Goal: Understand site structure

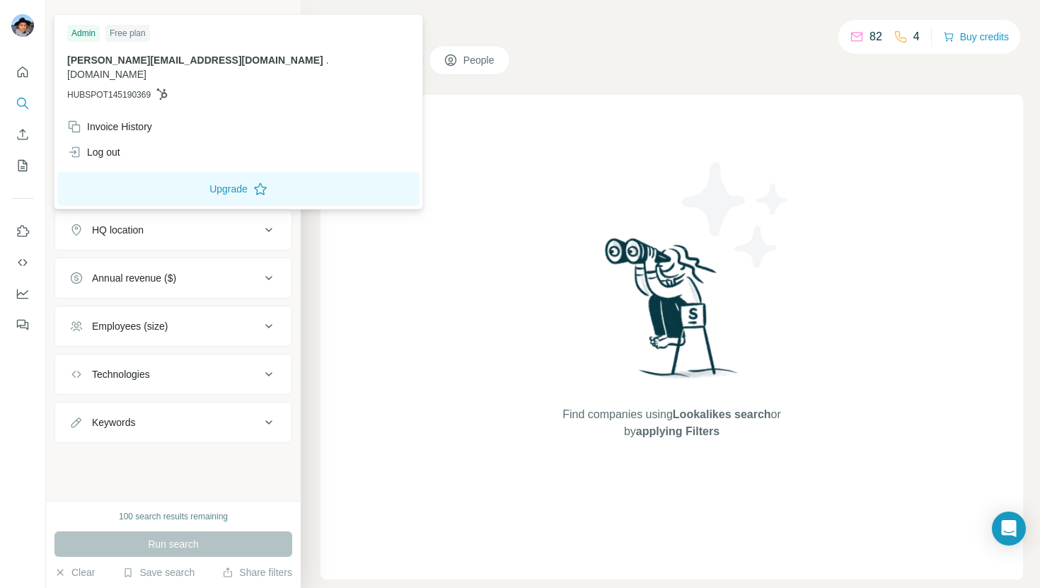
click at [19, 23] on img at bounding box center [22, 25] width 23 height 23
click at [132, 36] on div "Free plan" at bounding box center [127, 33] width 45 height 17
click at [345, 115] on div "Find companies using Lookalikes search or by applying Filters" at bounding box center [672, 337] width 703 height 485
click at [28, 31] on img at bounding box center [22, 25] width 23 height 23
click at [21, 76] on icon "Quick start" at bounding box center [23, 72] width 14 height 14
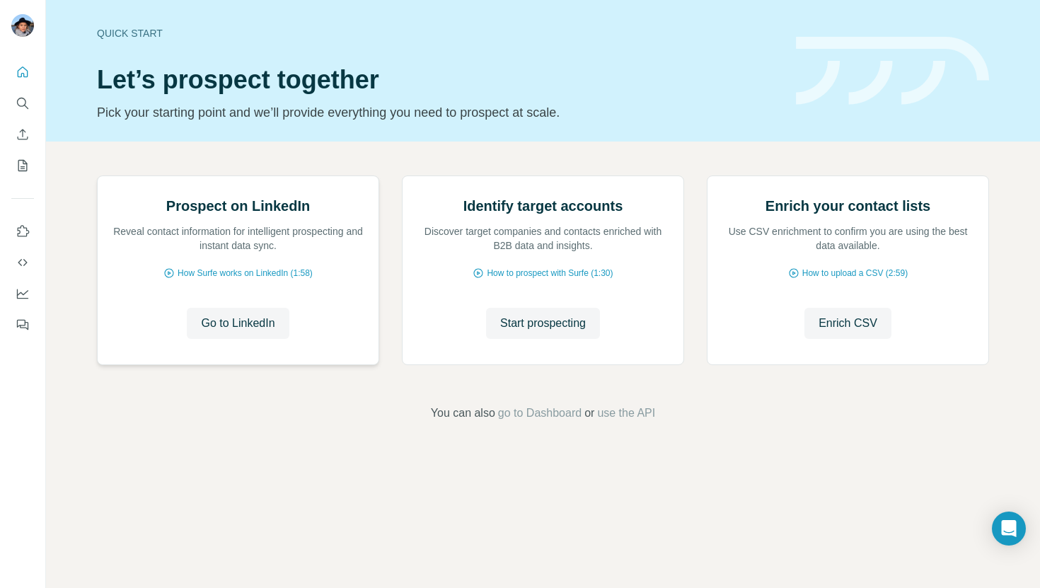
scroll to position [23, 0]
